Goal: Navigation & Orientation: Find specific page/section

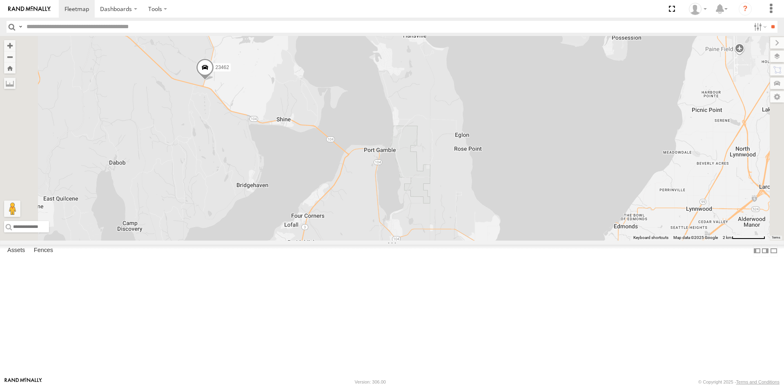
click at [780, 52] on label at bounding box center [777, 56] width 14 height 11
click at [0, 0] on span "Basemaps" at bounding box center [0, 0] width 0 height 0
drag, startPoint x: 694, startPoint y: 84, endPoint x: 686, endPoint y: 64, distance: 20.9
click at [0, 0] on span "Satellite + Roadmap" at bounding box center [0, 0] width 0 height 0
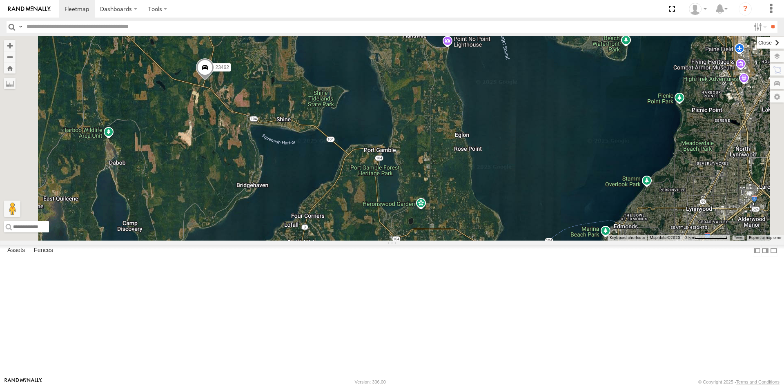
click at [757, 42] on label at bounding box center [770, 42] width 27 height 11
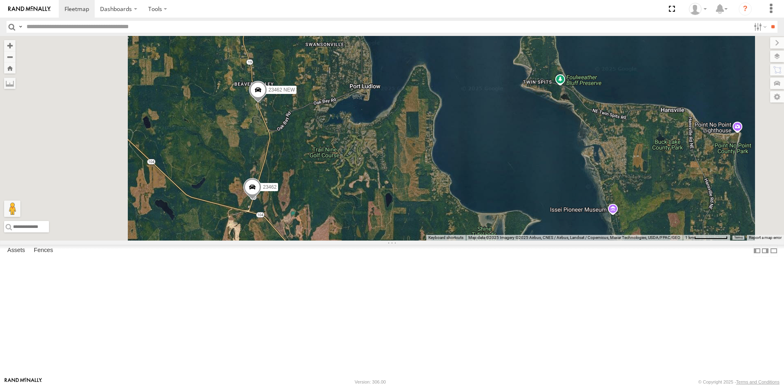
drag, startPoint x: 330, startPoint y: 110, endPoint x: 391, endPoint y: 211, distance: 117.7
click at [391, 211] on div "23207 NEW 23207xx 23466 23480 4G 23460 23480 23467 4G 23462 23462 NEW" at bounding box center [392, 138] width 784 height 205
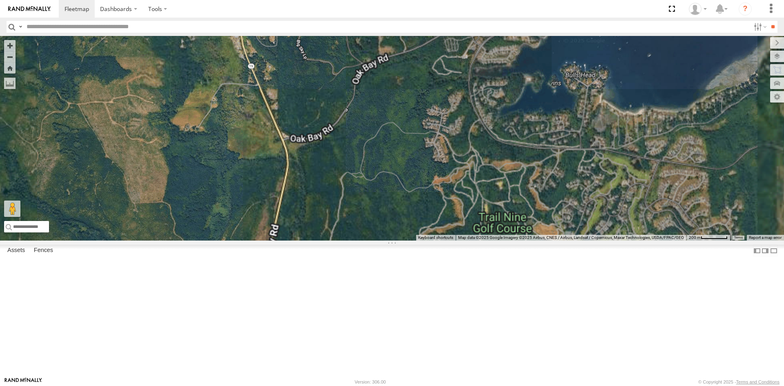
drag, startPoint x: 375, startPoint y: 203, endPoint x: 401, endPoint y: 91, distance: 115.1
click at [397, 97] on div "23207 NEW 23207xx 23466 23480 4G 23460 23480 23467 4G 23462 23462 NEW" at bounding box center [392, 138] width 784 height 205
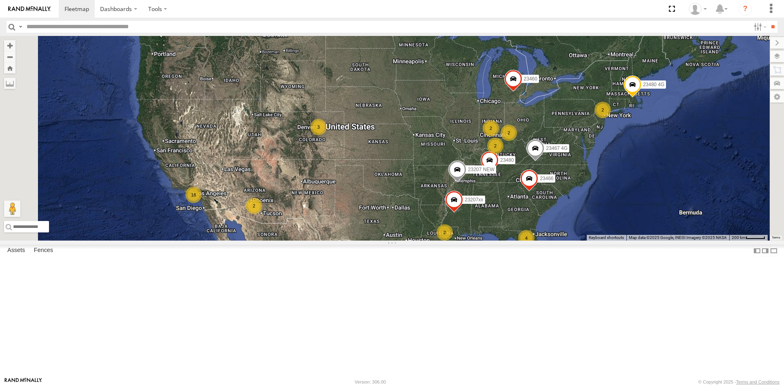
click at [160, 30] on div "2" at bounding box center [152, 22] width 16 height 16
